Goal: Obtain resource: Download file/media

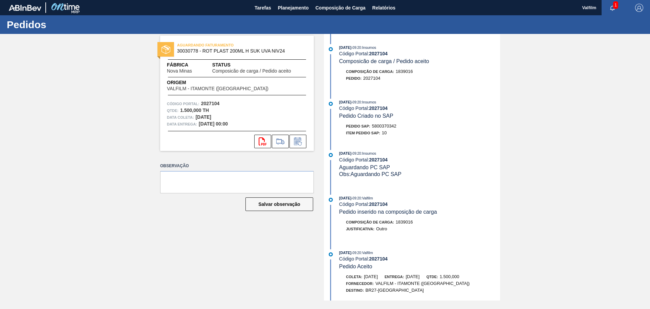
click at [387, 127] on span "5800370342" at bounding box center [384, 125] width 24 height 5
copy span "5800370342"
click at [381, 5] on span "Relatórios" at bounding box center [384, 8] width 23 height 8
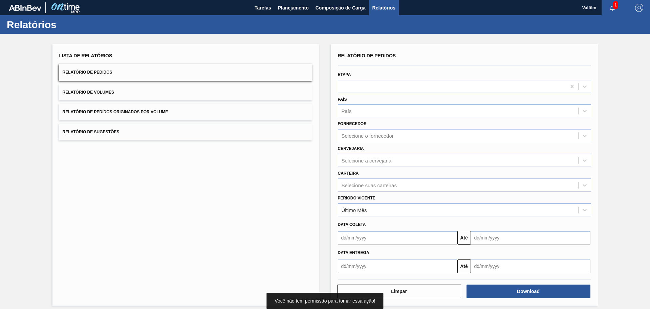
click at [374, 76] on div "Etapa" at bounding box center [464, 81] width 253 height 23
click at [378, 86] on div at bounding box center [452, 86] width 228 height 10
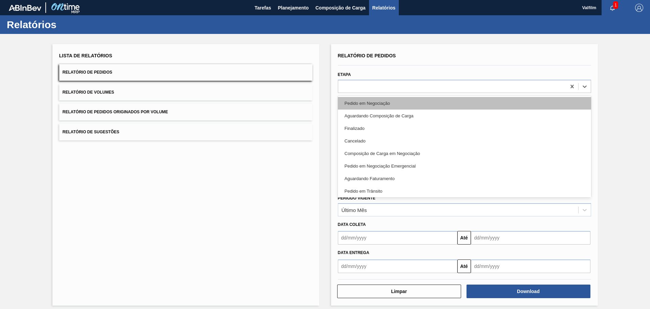
click at [360, 105] on div "Pedido em Negociação" at bounding box center [464, 103] width 253 height 13
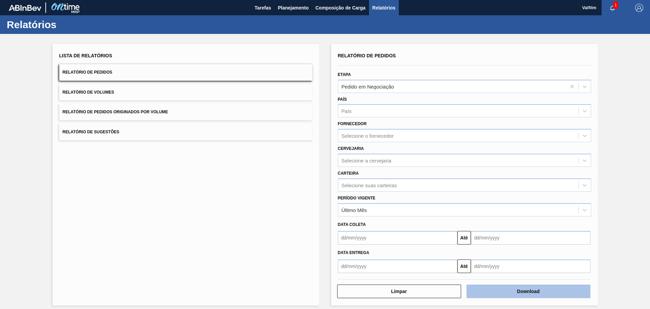
click at [530, 287] on button "Download" at bounding box center [529, 291] width 124 height 14
